Goal: Check status

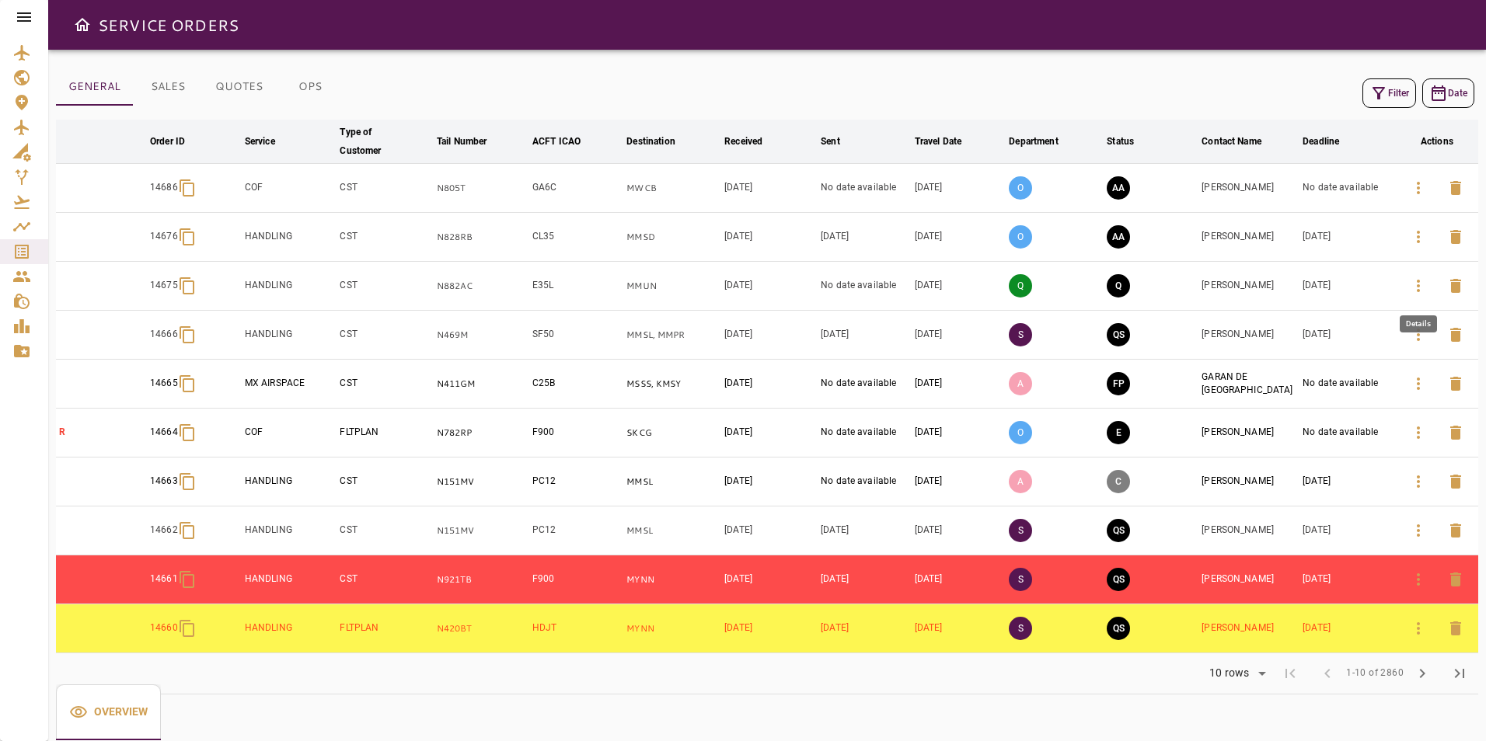
click at [1409, 293] on icon "button" at bounding box center [1418, 286] width 19 height 19
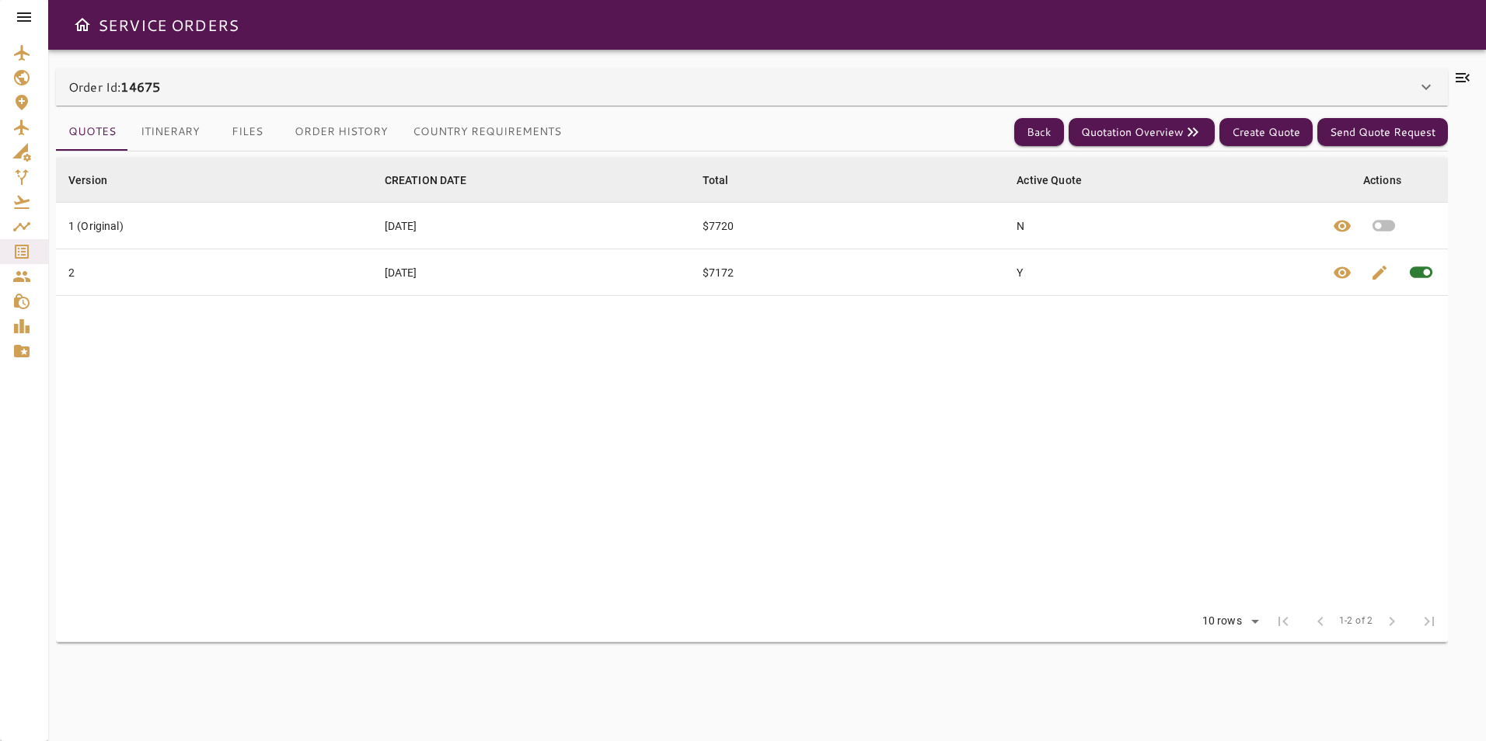
click at [417, 85] on div "Order Id: 14675" at bounding box center [742, 87] width 1348 height 19
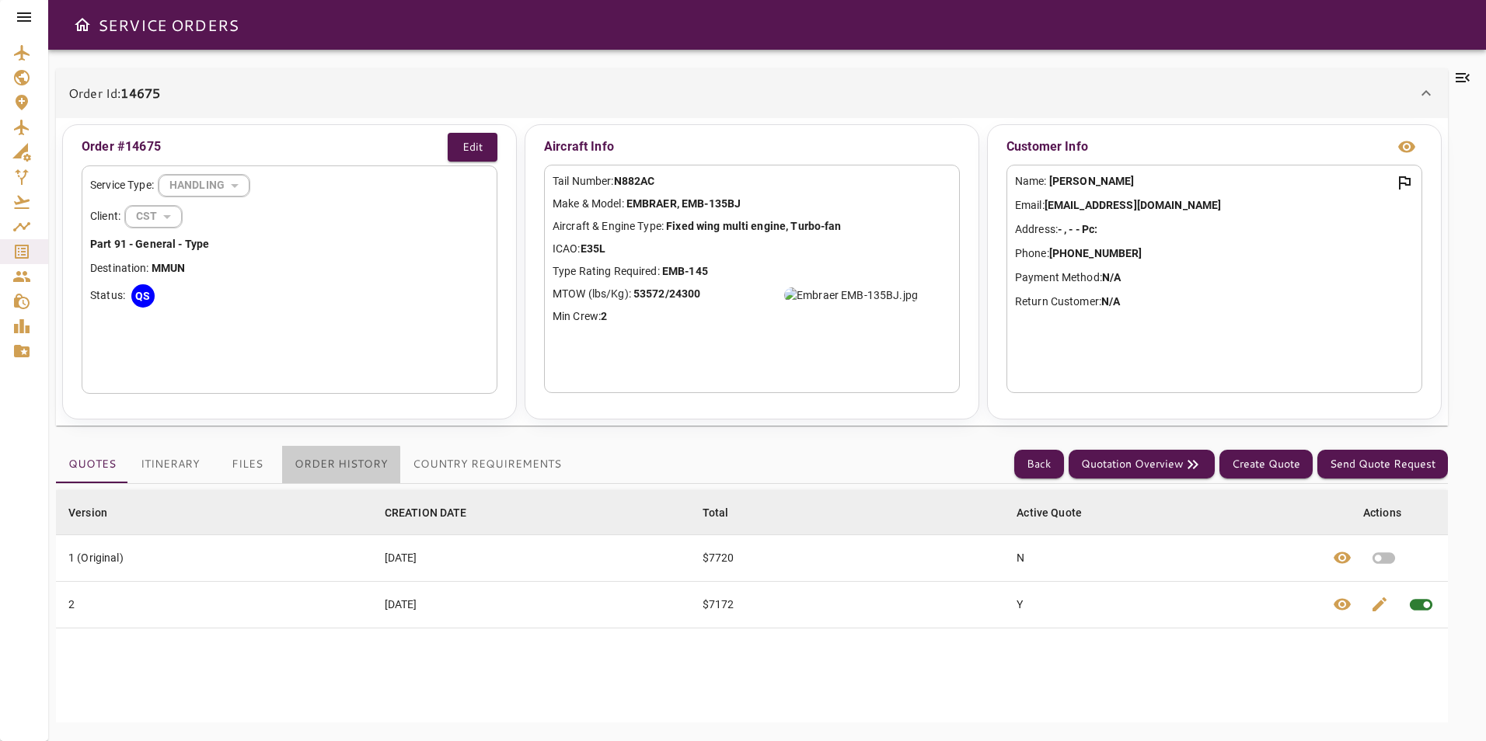
click at [329, 468] on button "Order History" at bounding box center [341, 464] width 118 height 37
